Goal: Task Accomplishment & Management: Complete application form

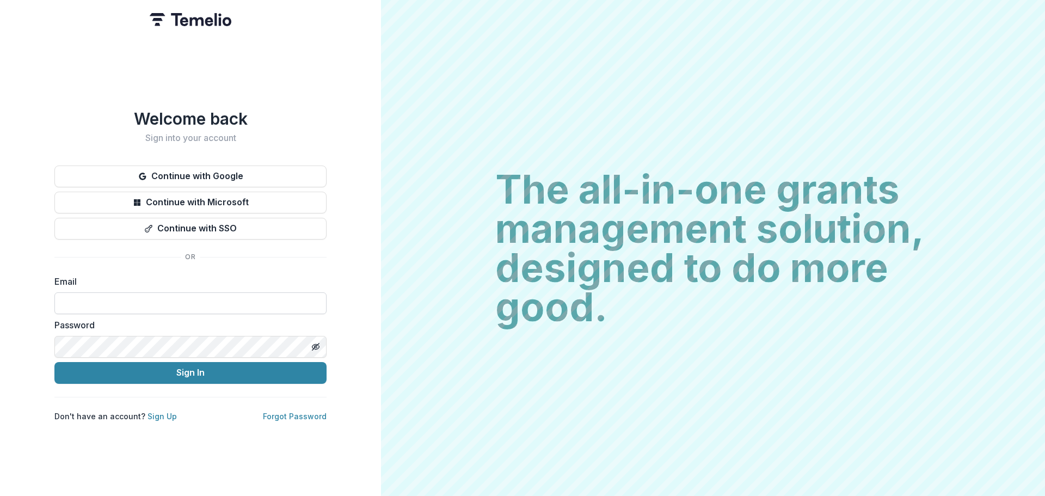
click at [118, 301] on input at bounding box center [190, 303] width 272 height 22
type input "**********"
click at [54, 362] on button "Sign In" at bounding box center [190, 373] width 272 height 22
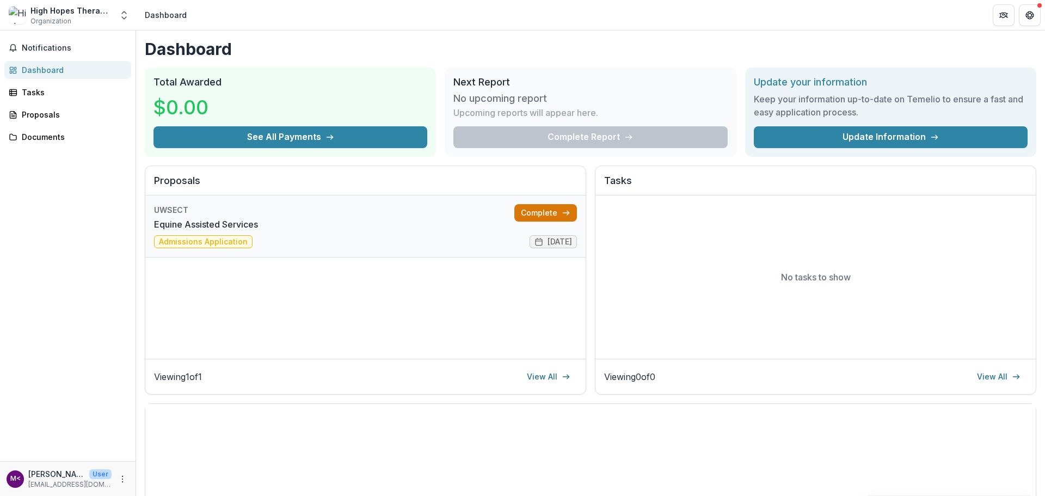
click at [526, 214] on link "Complete" at bounding box center [545, 212] width 63 height 17
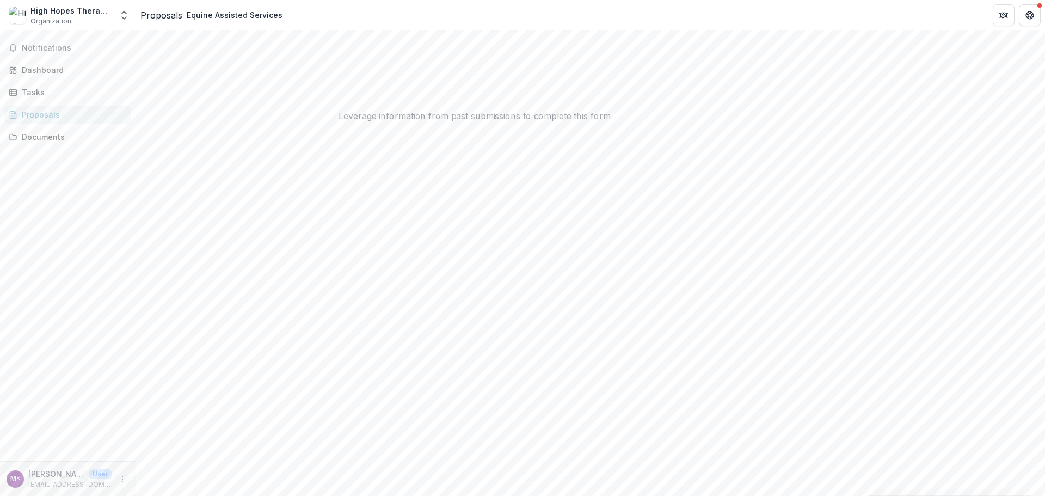
scroll to position [208, 0]
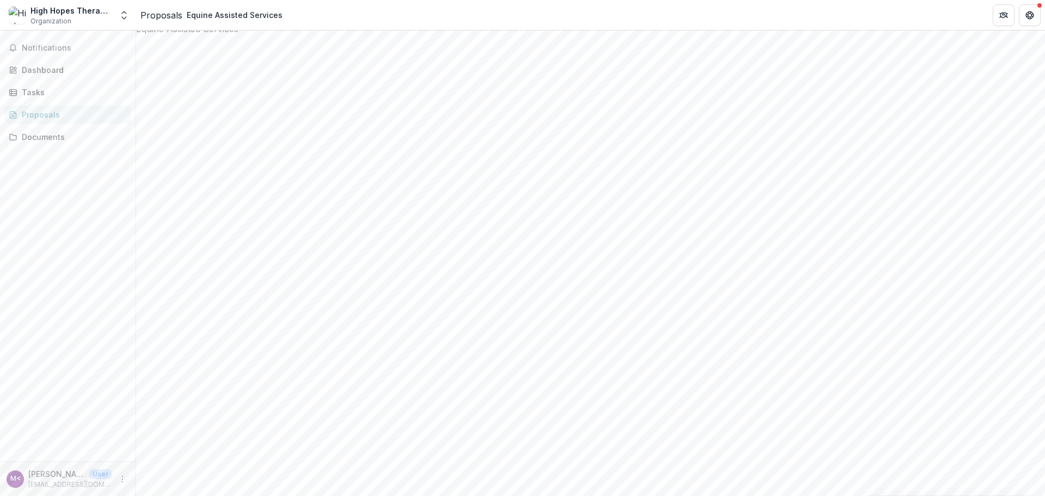
scroll to position [0, 0]
